Goal: Information Seeking & Learning: Learn about a topic

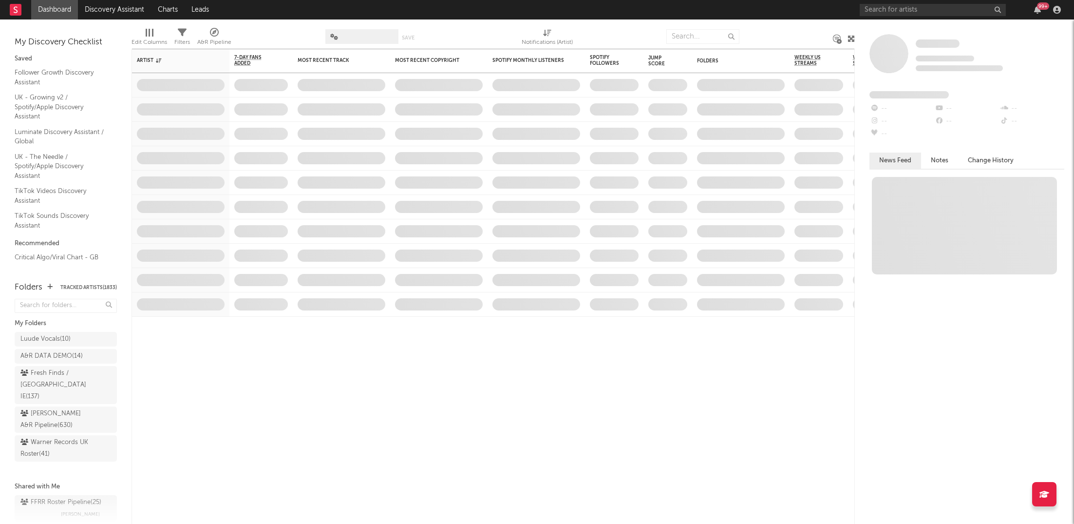
click at [910, 16] on div "99 +" at bounding box center [962, 9] width 205 height 19
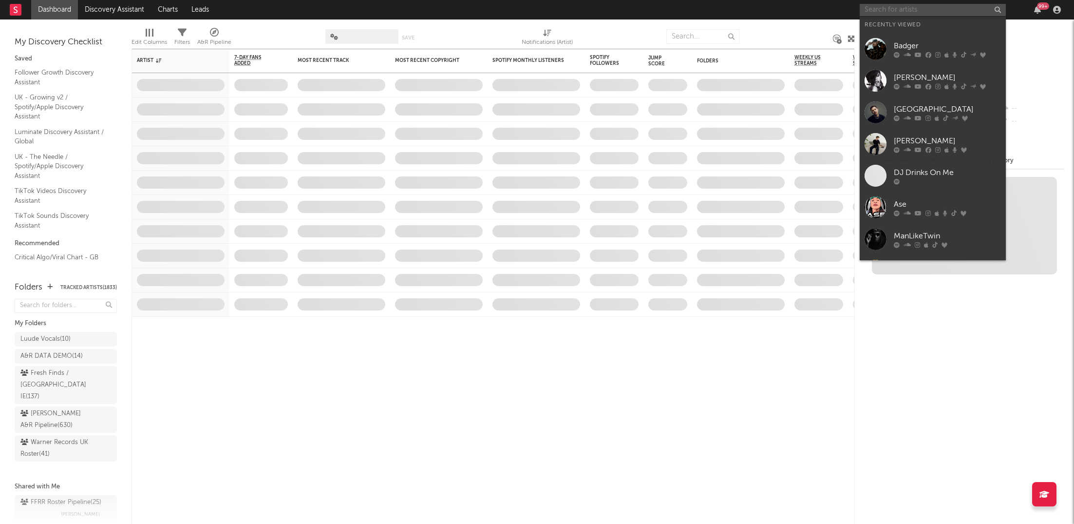
click at [914, 12] on input "text" at bounding box center [933, 10] width 146 height 12
paste input "[URL][DOMAIN_NAME]"
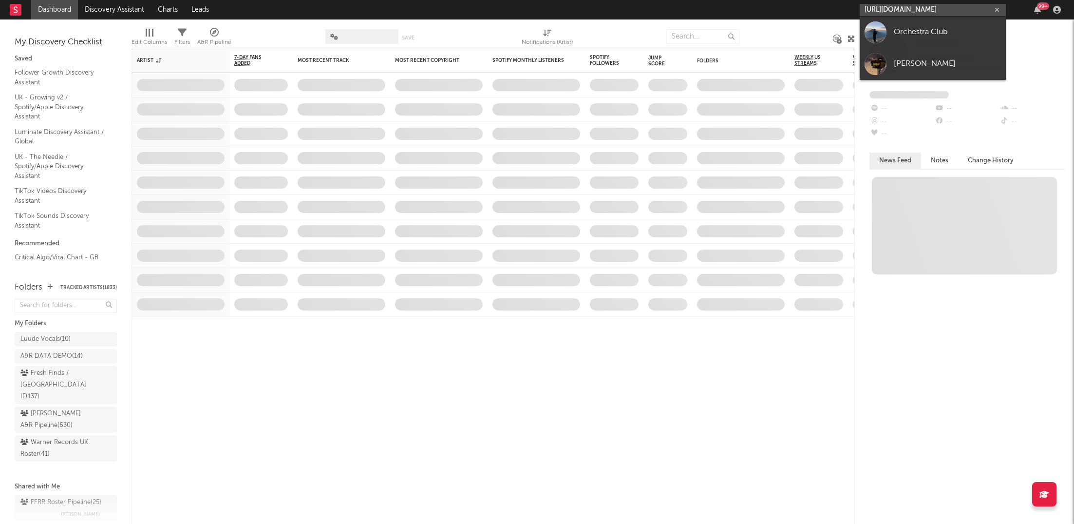
click at [928, 12] on input "[URL][DOMAIN_NAME]" at bounding box center [933, 10] width 146 height 12
type input "[URL][DOMAIN_NAME]"
click at [924, 31] on div "Orchestra Club" at bounding box center [947, 32] width 107 height 12
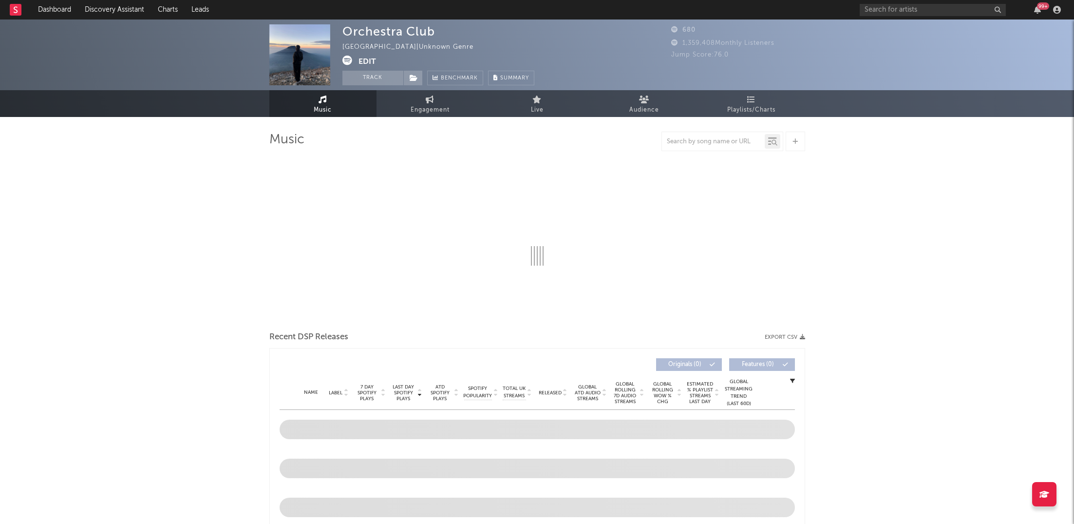
select select "1w"
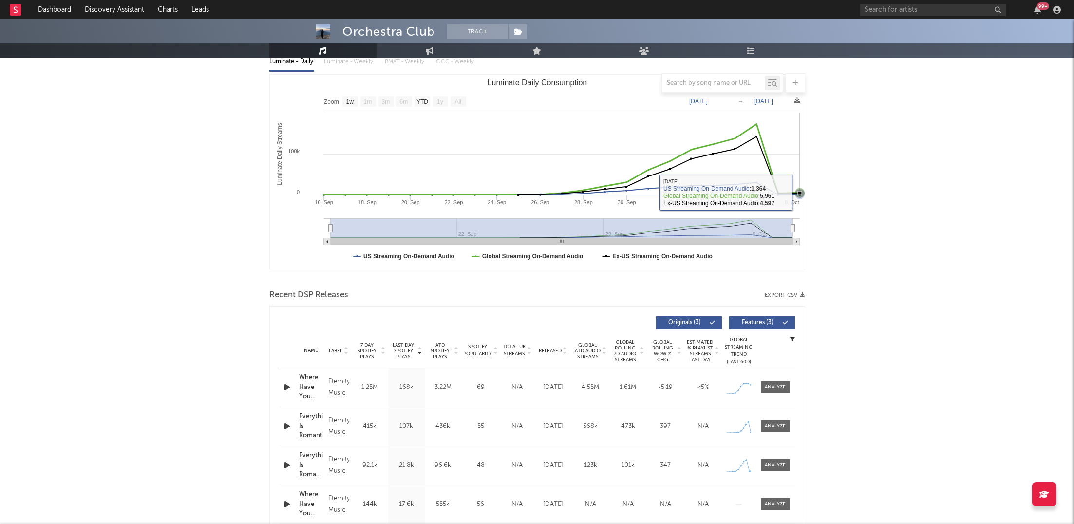
scroll to position [121, 0]
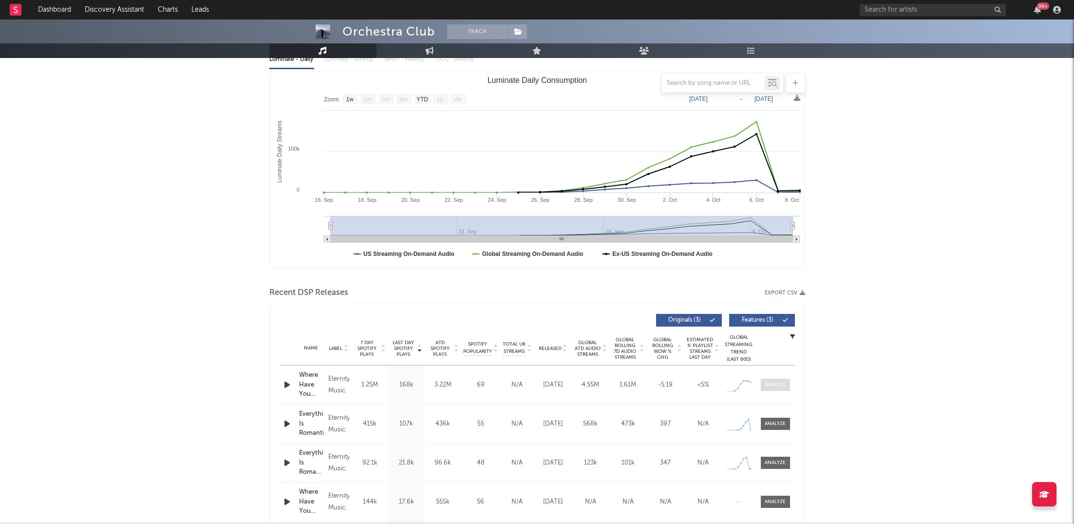
click at [775, 381] on div at bounding box center [775, 384] width 21 height 7
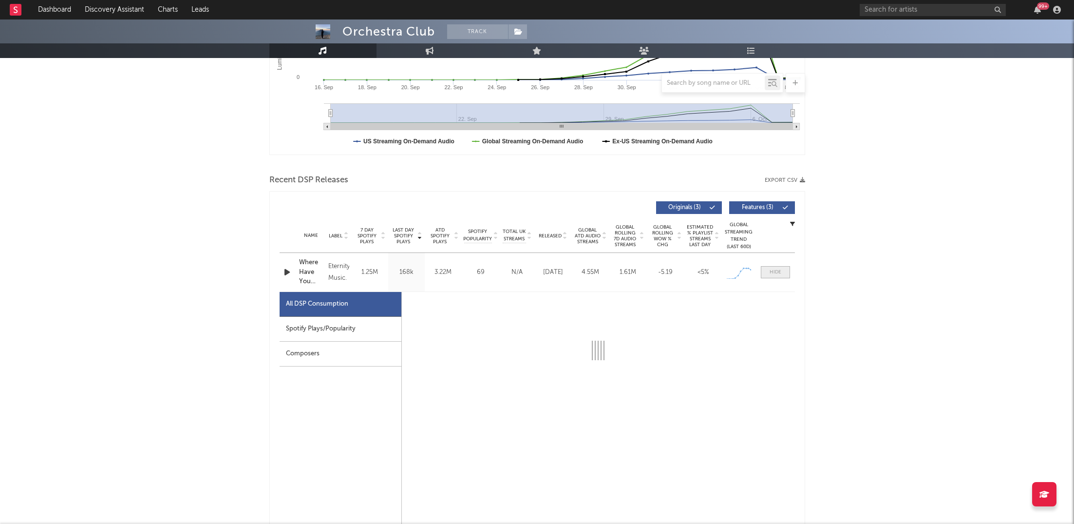
select select "1w"
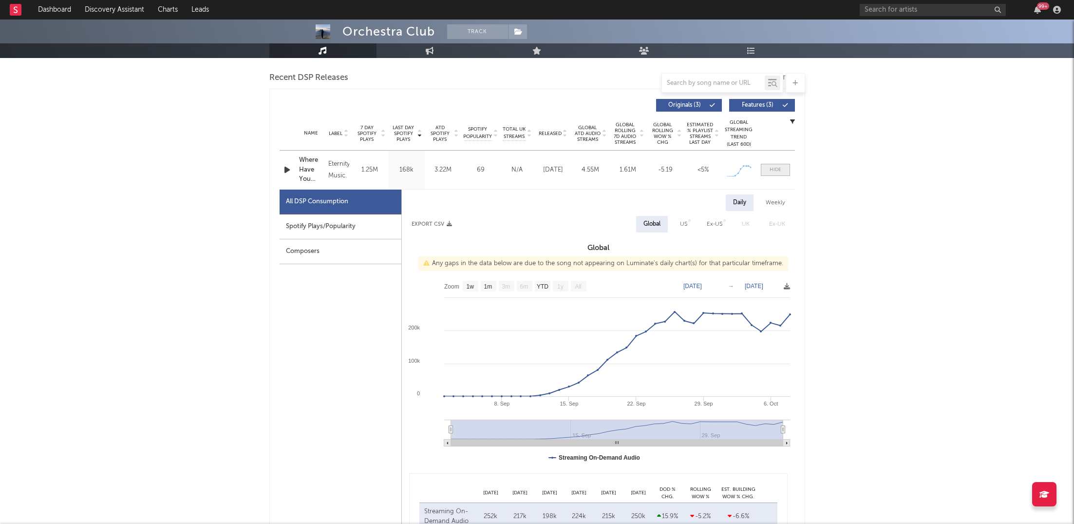
scroll to position [341, 0]
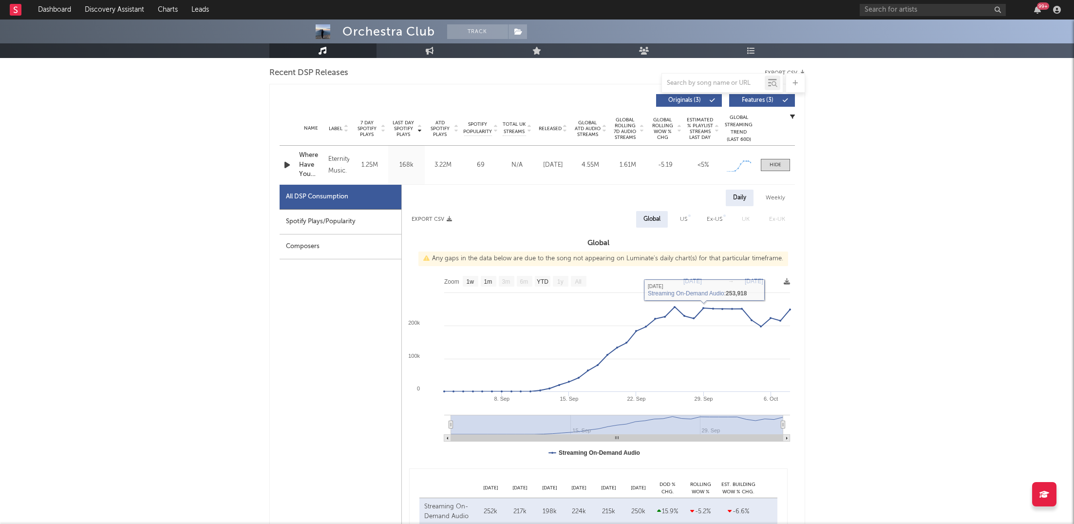
click at [356, 221] on div "Spotify Plays/Popularity" at bounding box center [341, 221] width 122 height 25
select select "1w"
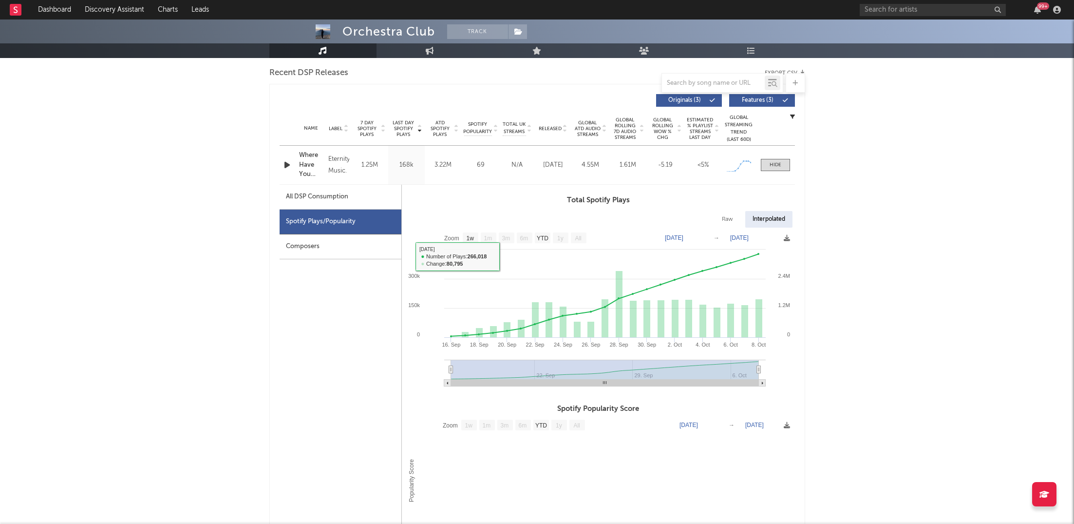
click at [376, 206] on div "All DSP Consumption" at bounding box center [341, 197] width 122 height 25
select select "1w"
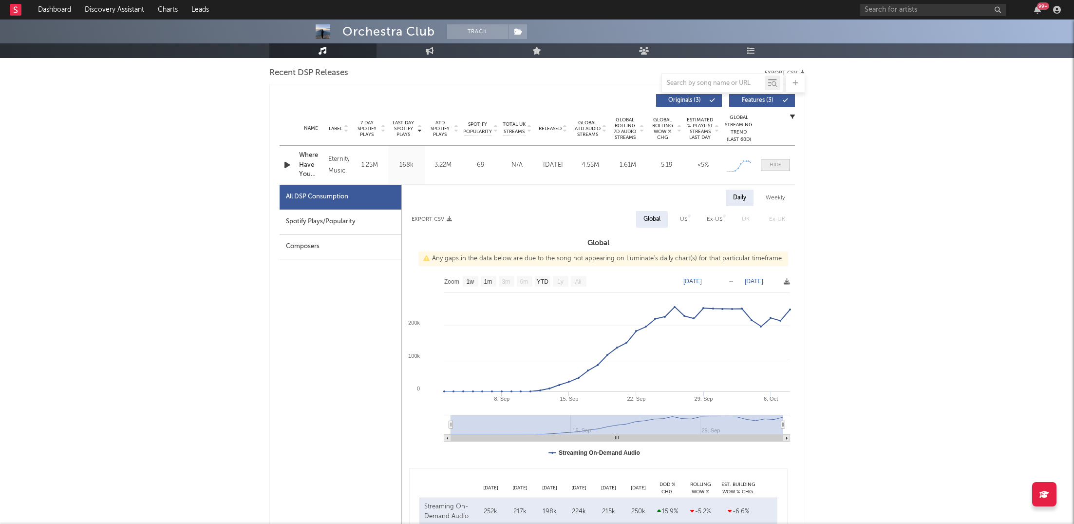
click at [778, 162] on div at bounding box center [775, 164] width 12 height 7
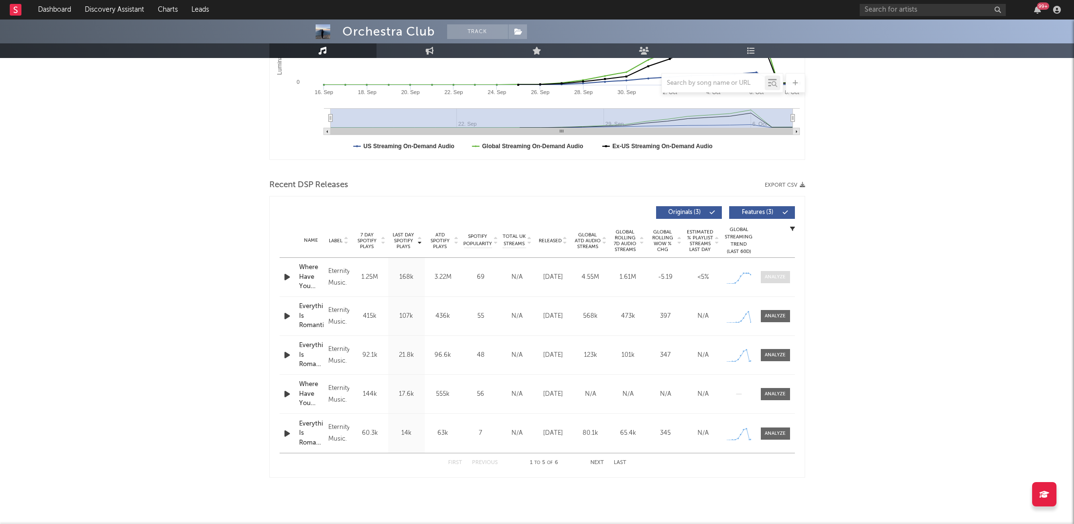
scroll to position [228, 0]
click at [772, 313] on div at bounding box center [775, 316] width 21 height 7
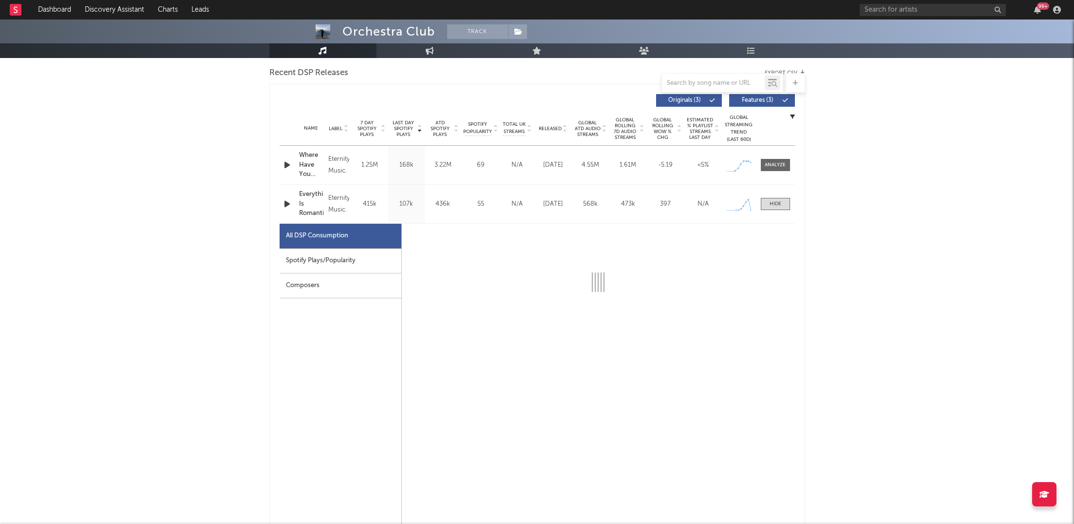
select select "1w"
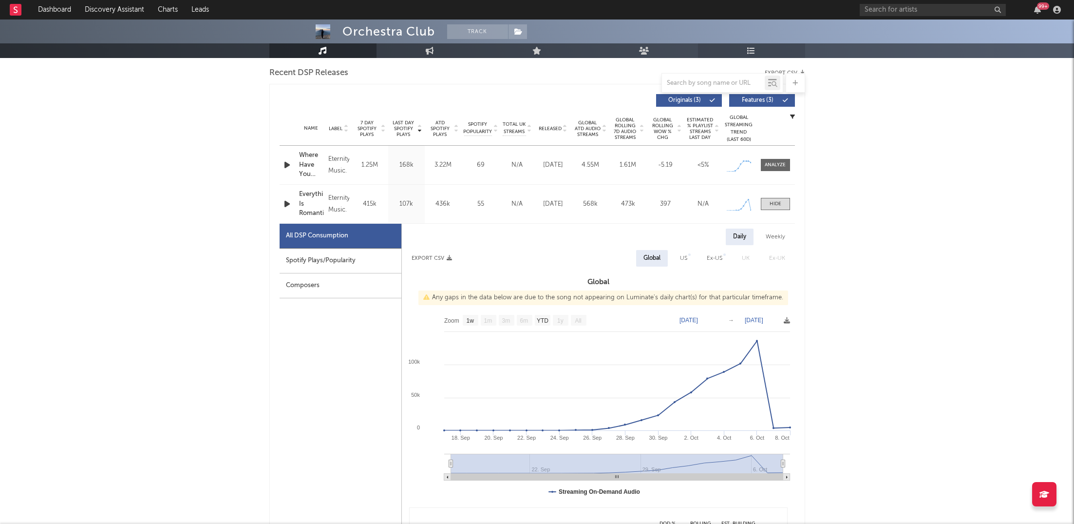
click at [760, 45] on link "Playlists/Charts" at bounding box center [751, 50] width 107 height 15
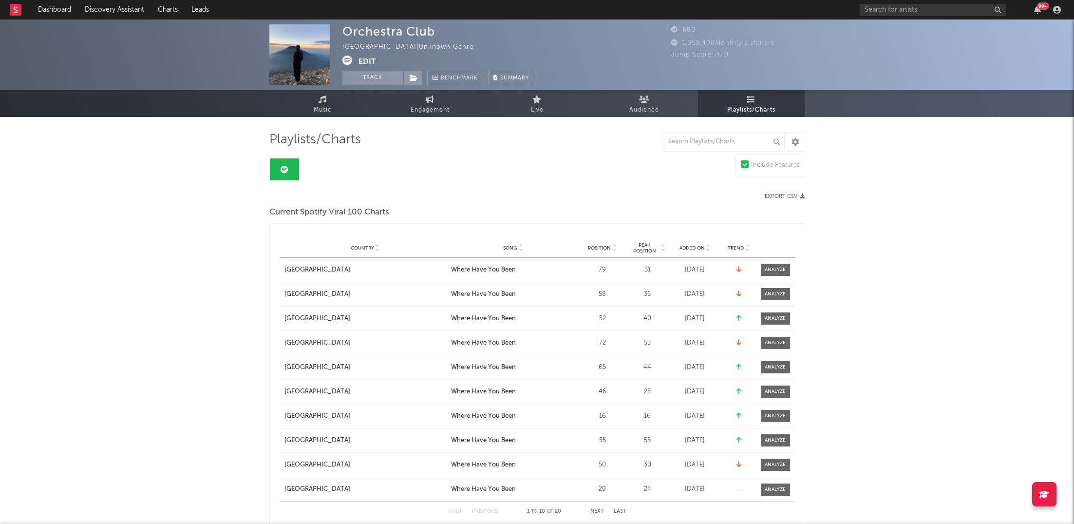
click at [508, 249] on span "Song" at bounding box center [510, 248] width 14 height 6
click at [432, 105] on span "Engagement" at bounding box center [430, 110] width 39 height 12
select select "1w"
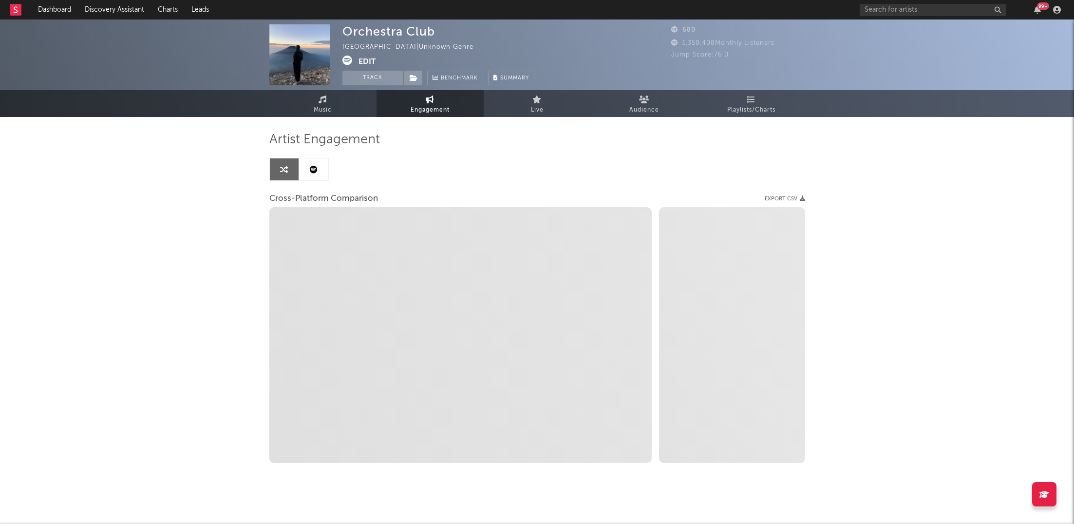
click at [319, 171] on link at bounding box center [313, 169] width 29 height 22
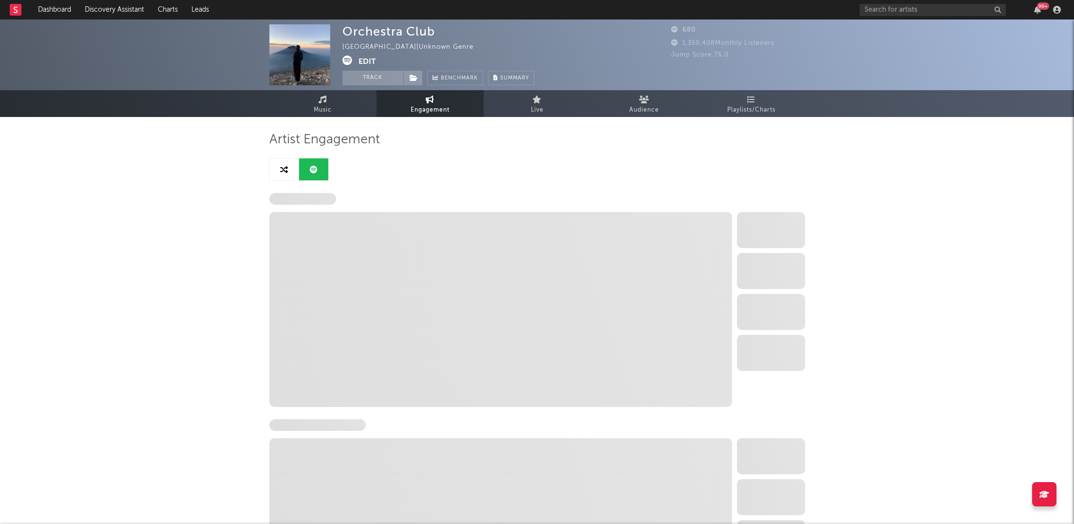
select select "1w"
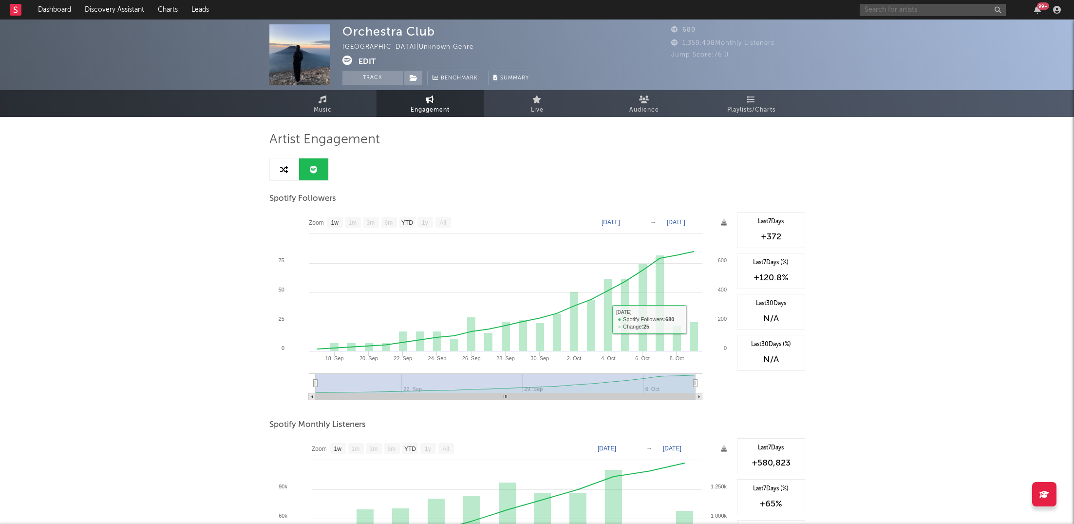
click at [885, 10] on input "text" at bounding box center [933, 10] width 146 height 12
